Goal: Task Accomplishment & Management: Manage account settings

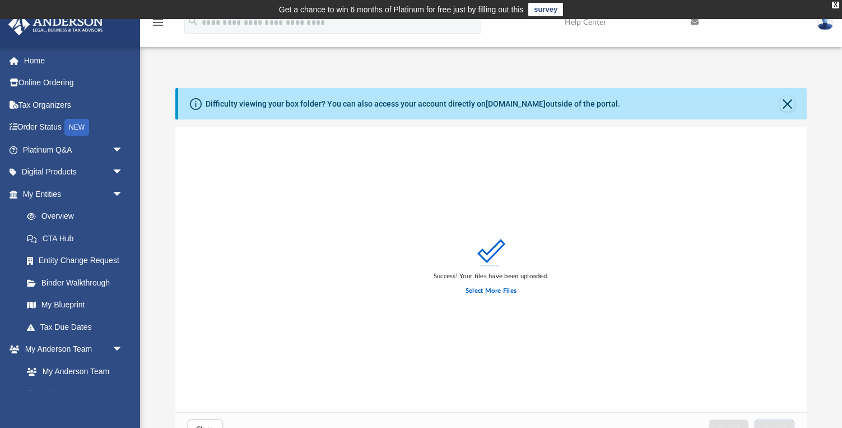
scroll to position [284, 632]
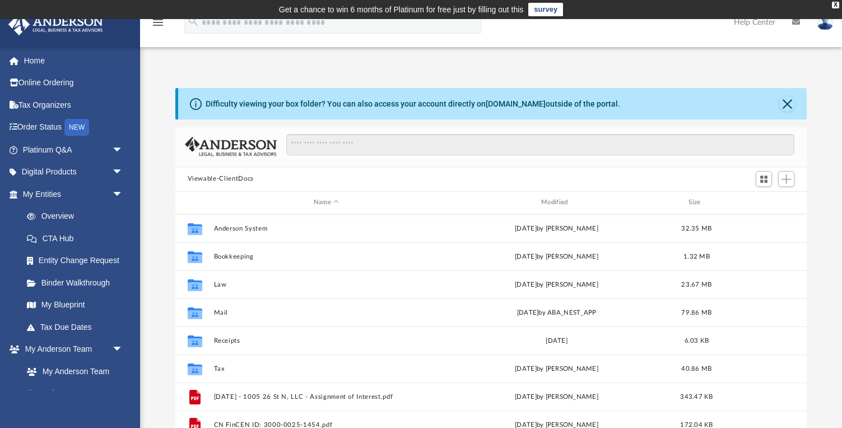
scroll to position [255, 632]
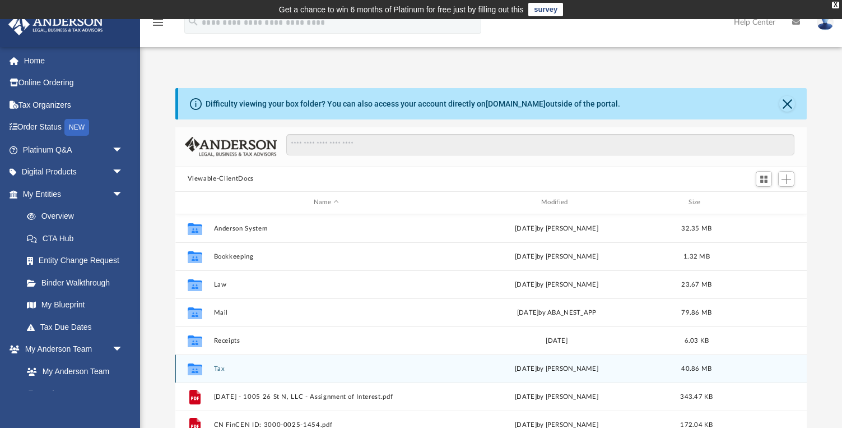
click at [219, 365] on button "Tax" at bounding box center [326, 368] width 225 height 7
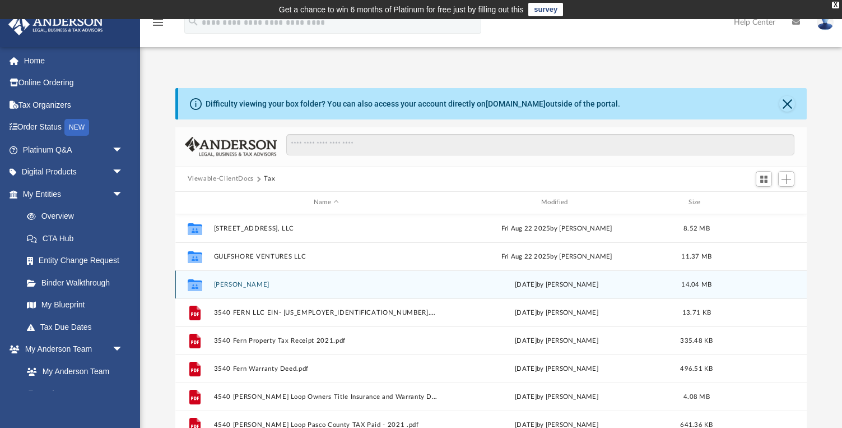
click at [239, 286] on button "Ng, Cindy" at bounding box center [326, 284] width 225 height 7
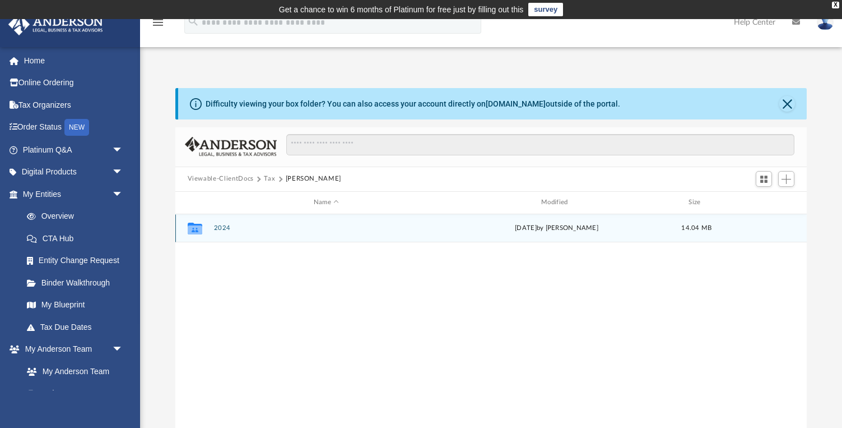
click at [222, 229] on button "2024" at bounding box center [326, 227] width 225 height 7
click at [222, 229] on button "Digital Tax Organizer" at bounding box center [326, 228] width 225 height 7
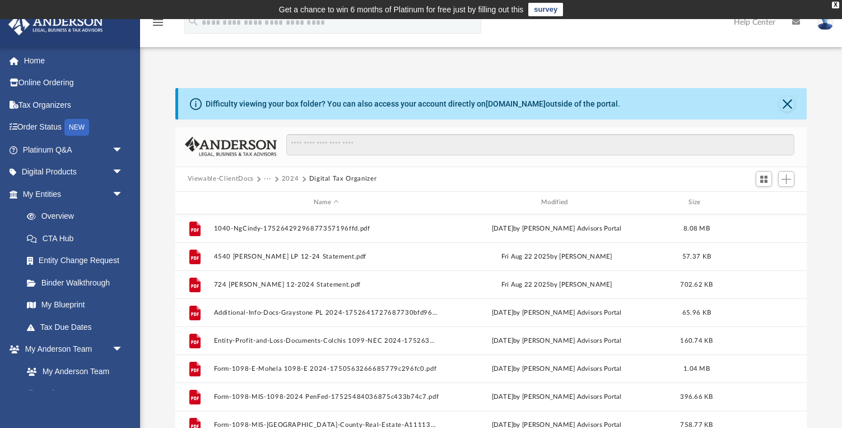
click at [795, 174] on div at bounding box center [775, 179] width 45 height 21
click at [792, 175] on button "Add" at bounding box center [786, 179] width 17 height 16
click at [771, 205] on li "Upload" at bounding box center [771, 201] width 36 height 12
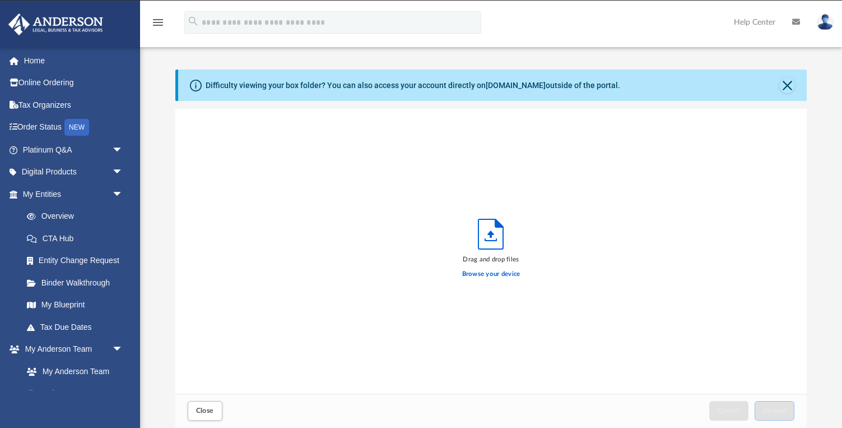
scroll to position [284, 632]
click at [489, 272] on label "Browse your device" at bounding box center [491, 274] width 58 height 10
click at [0, 0] on input "Browse your device" at bounding box center [0, 0] width 0 height 0
click at [792, 85] on button "Close" at bounding box center [788, 85] width 16 height 16
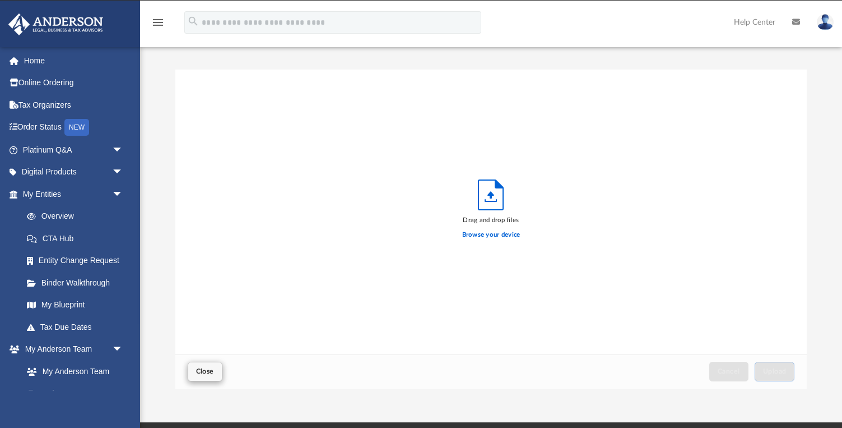
click at [205, 369] on span "Close" at bounding box center [205, 371] width 18 height 7
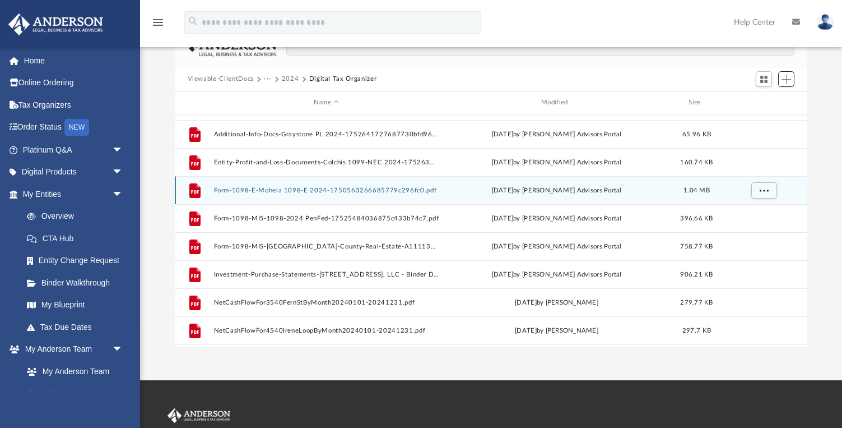
scroll to position [123, 0]
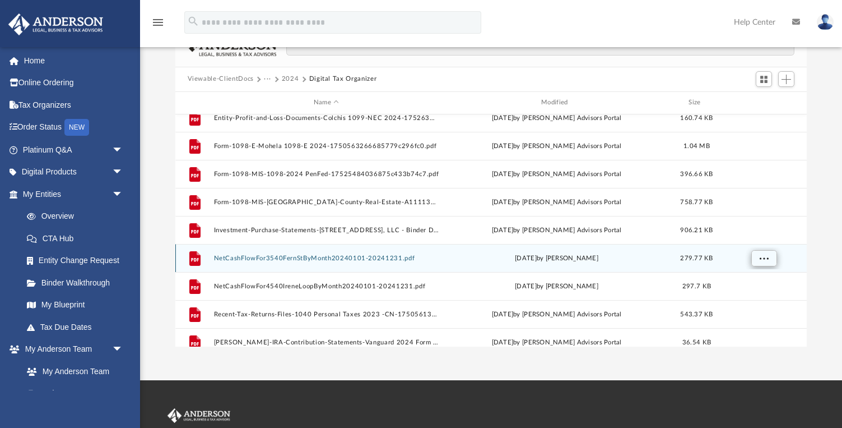
click at [764, 257] on span "More options" at bounding box center [763, 257] width 9 height 6
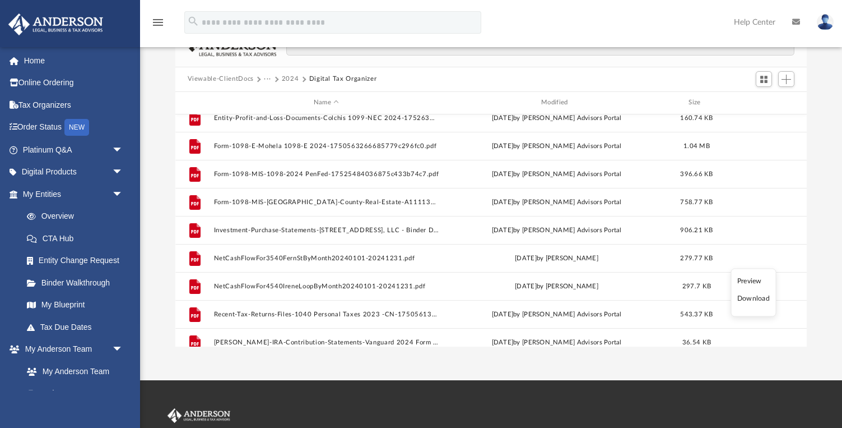
click at [743, 279] on li "Preview" at bounding box center [754, 281] width 33 height 12
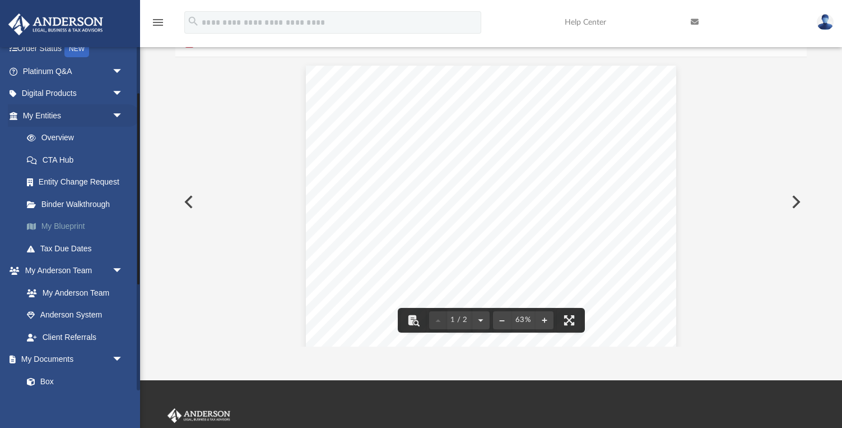
scroll to position [112, 0]
